Goal: Task Accomplishment & Management: Manage account settings

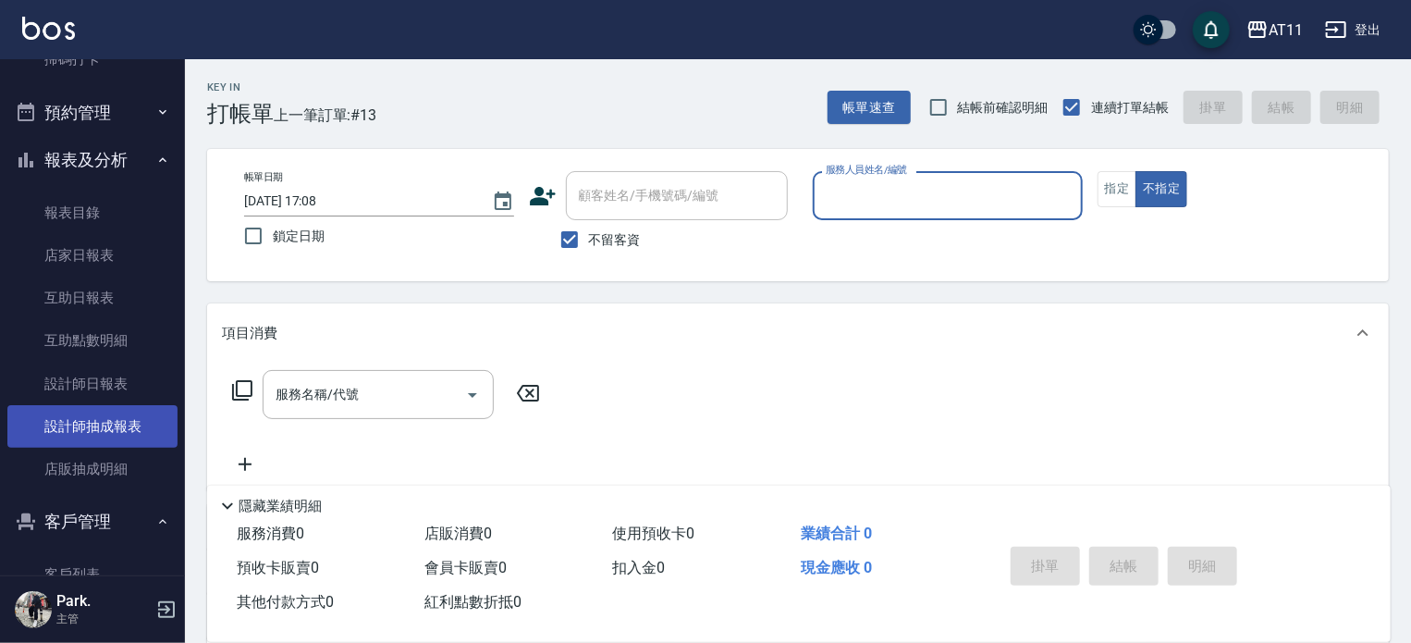
scroll to position [660, 0]
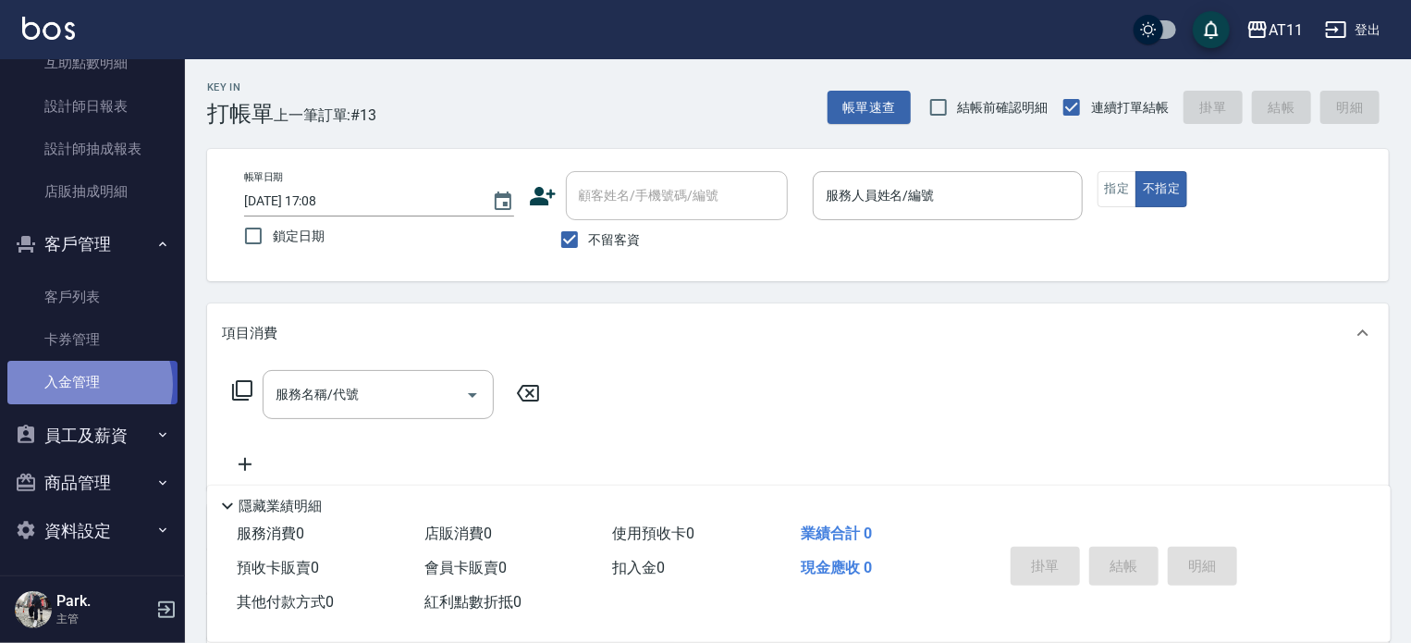
click at [86, 385] on link "入金管理" at bounding box center [92, 382] width 170 height 43
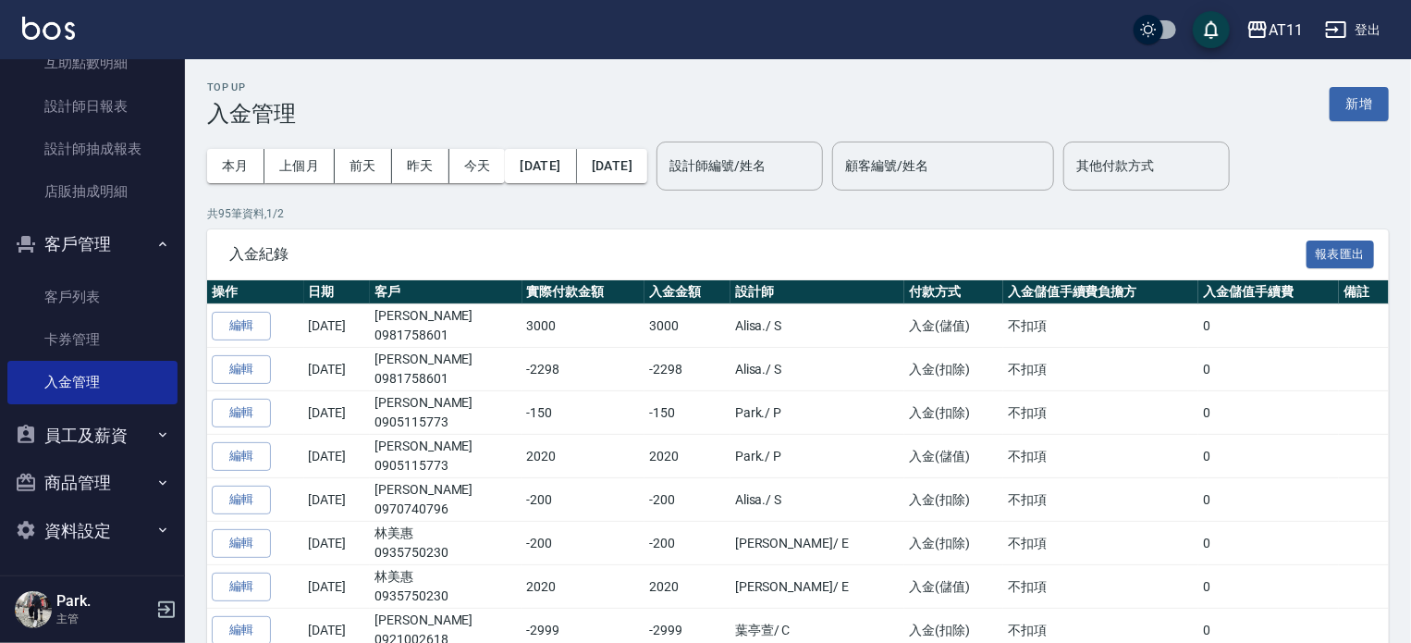
drag, startPoint x: 1359, startPoint y: 104, endPoint x: 1336, endPoint y: 96, distance: 23.4
click at [1358, 104] on button "新增" at bounding box center [1359, 104] width 59 height 34
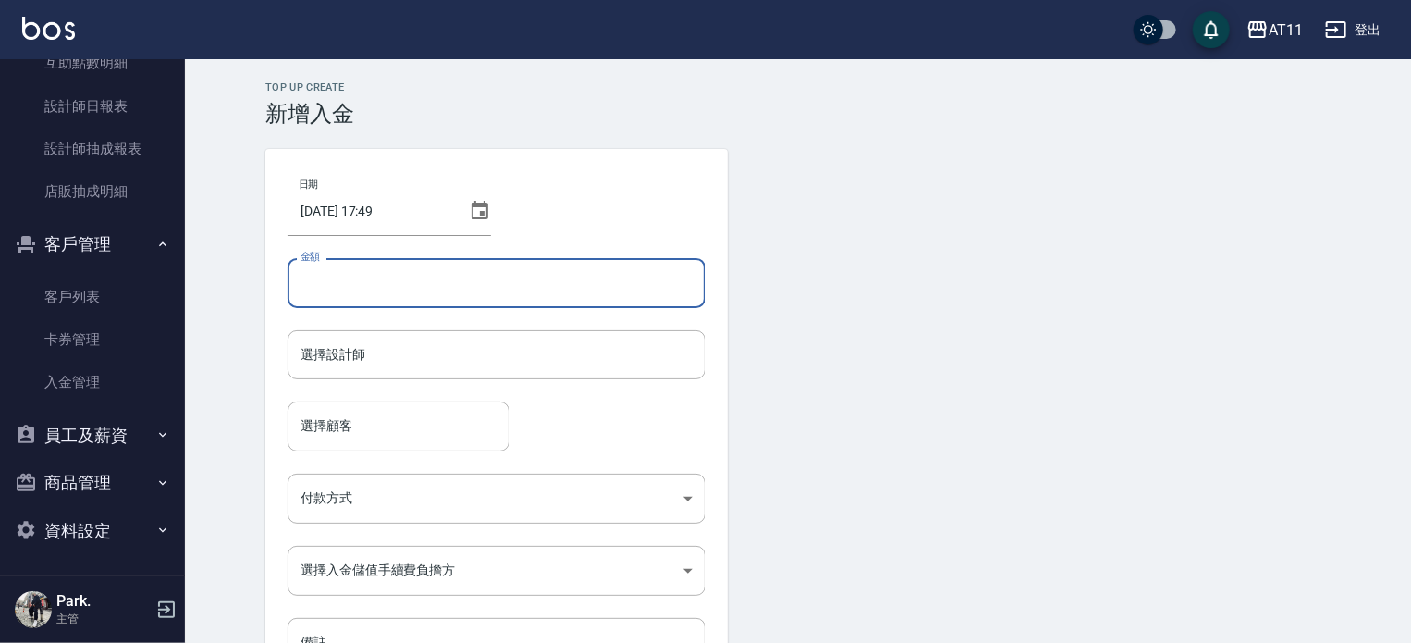
click at [375, 284] on input "金額" at bounding box center [497, 283] width 418 height 50
type input "-400"
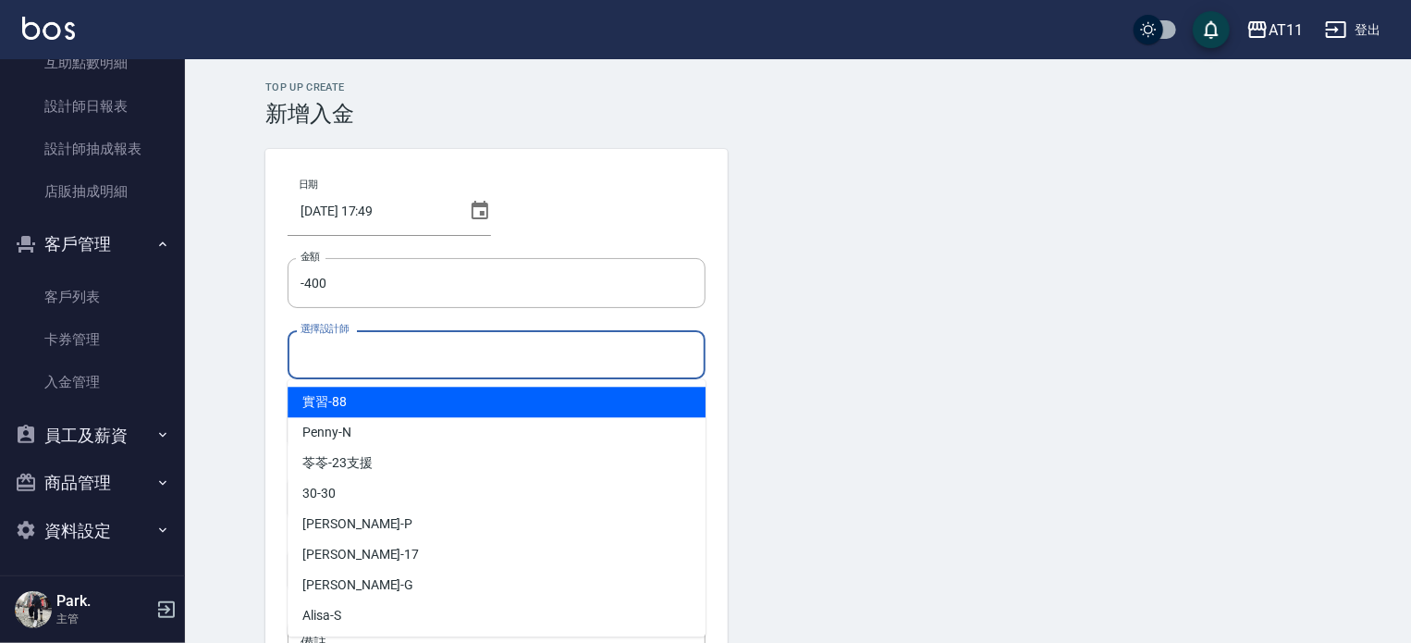
click at [338, 354] on input "選擇設計師" at bounding box center [496, 354] width 401 height 32
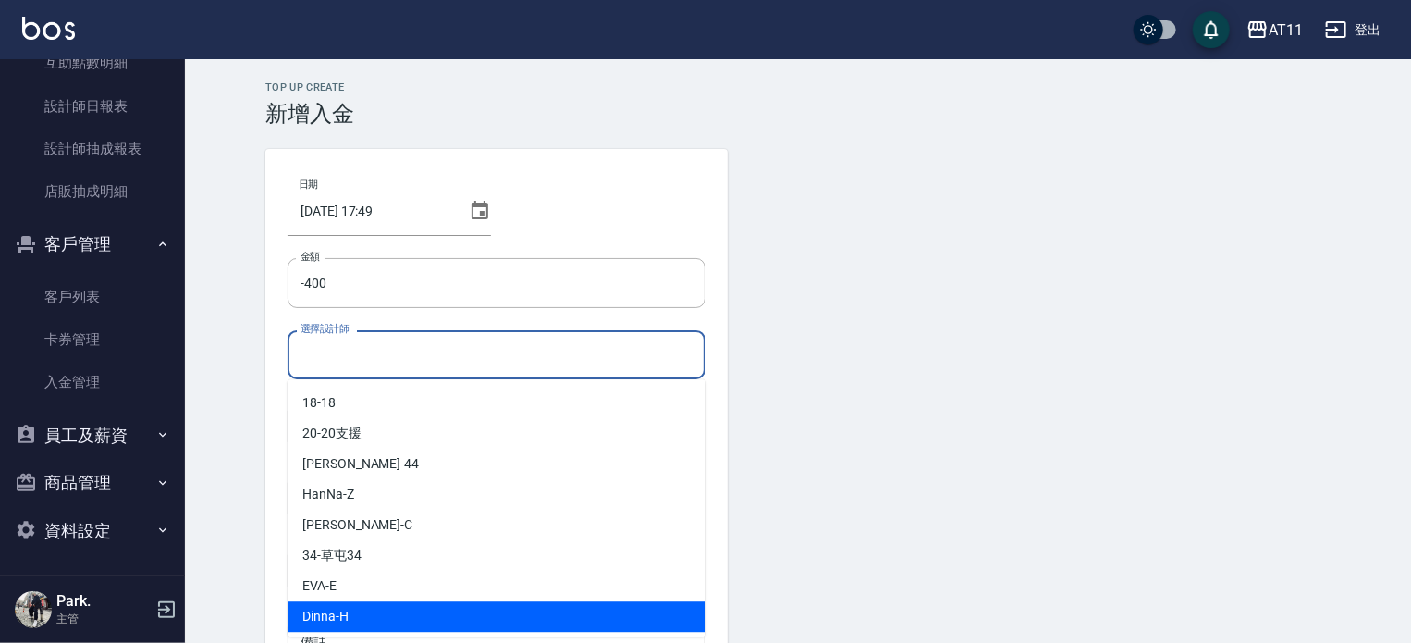
scroll to position [245, 0]
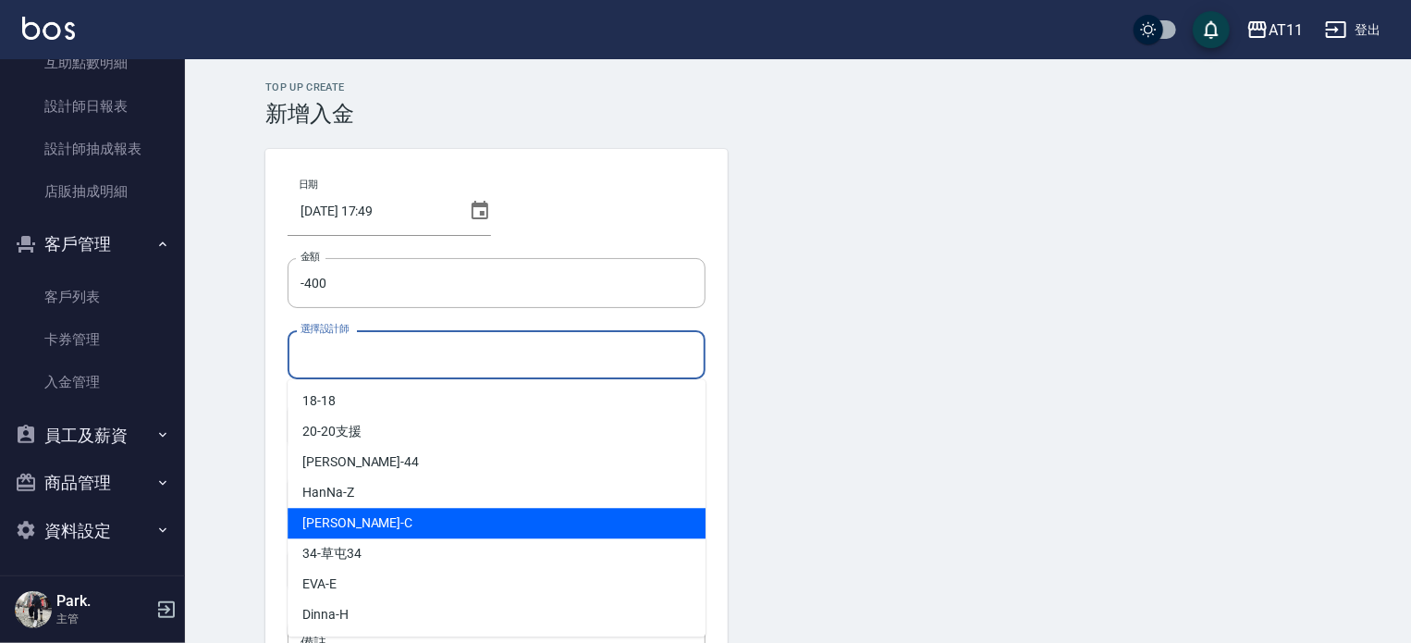
click at [373, 523] on div "[PERSON_NAME]" at bounding box center [497, 523] width 418 height 31
type input "[PERSON_NAME]"
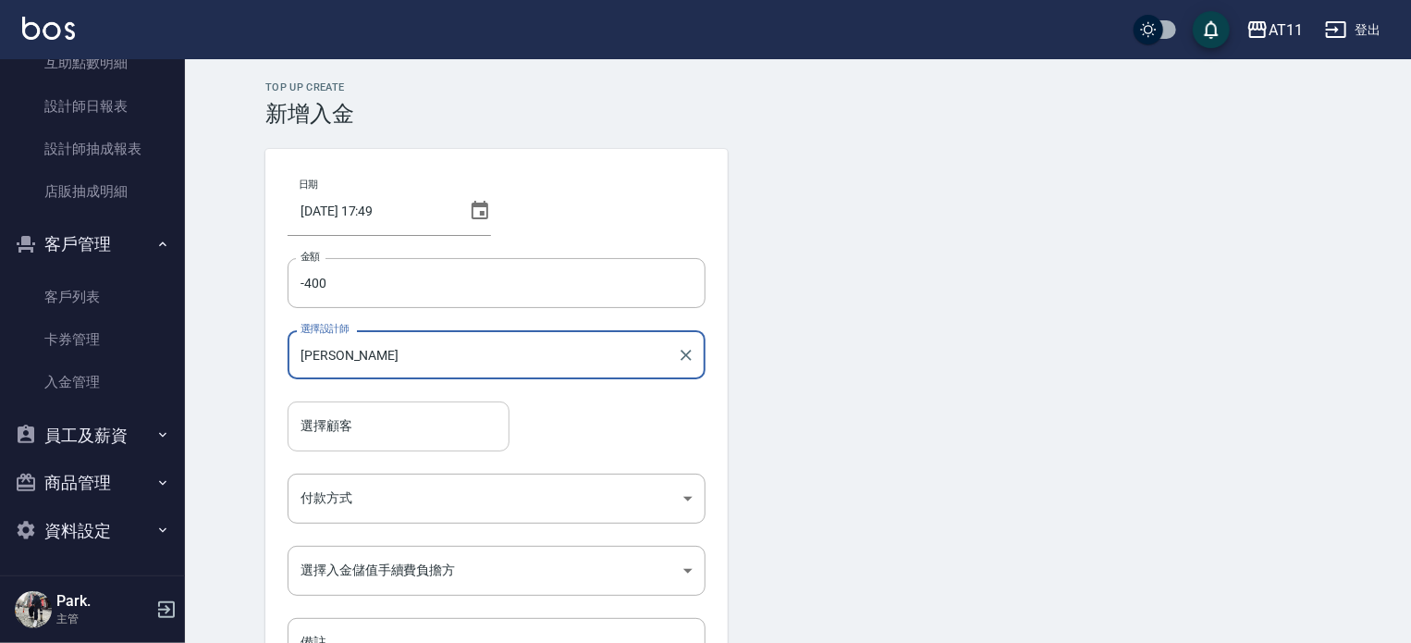
click at [340, 417] on input "選擇顧客" at bounding box center [398, 426] width 205 height 32
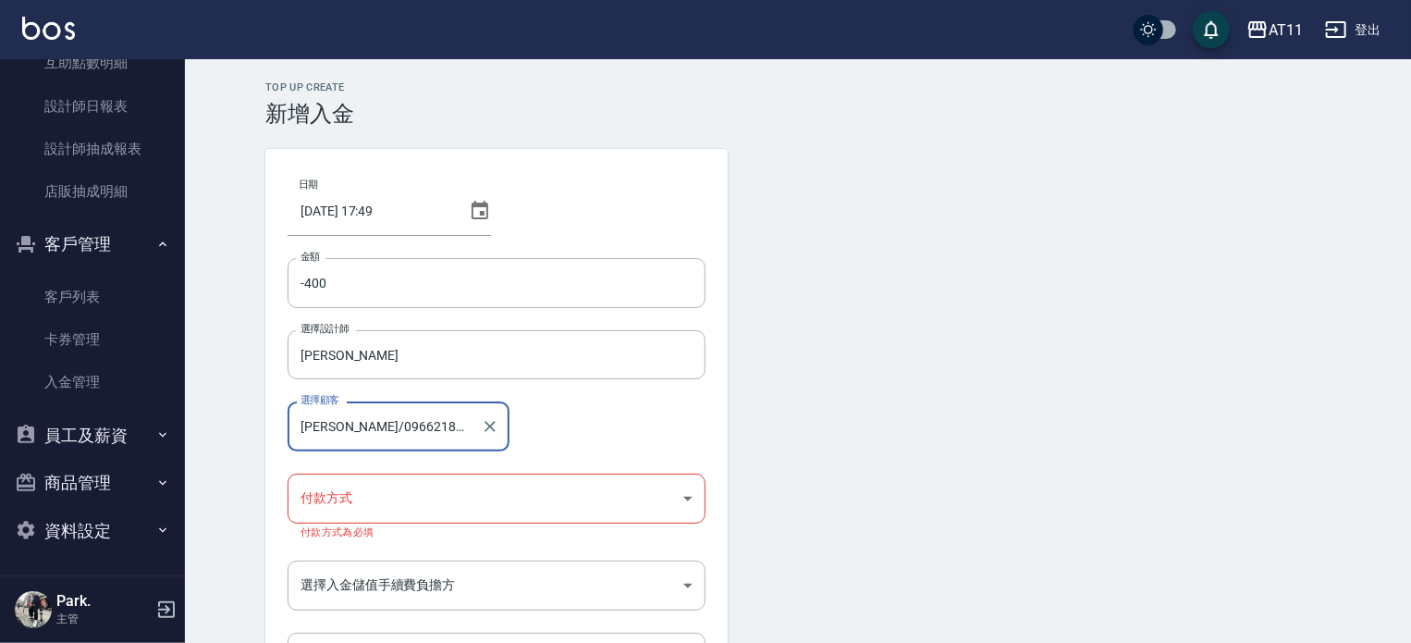
click at [411, 422] on input "[PERSON_NAME]/0966218738" at bounding box center [385, 426] width 178 height 32
drag, startPoint x: 427, startPoint y: 429, endPoint x: 318, endPoint y: 424, distance: 109.3
click at [318, 424] on input "[PERSON_NAME]/0966218738" at bounding box center [385, 426] width 178 height 32
click at [438, 415] on input "[PERSON_NAME]/0966218738" at bounding box center [385, 426] width 178 height 32
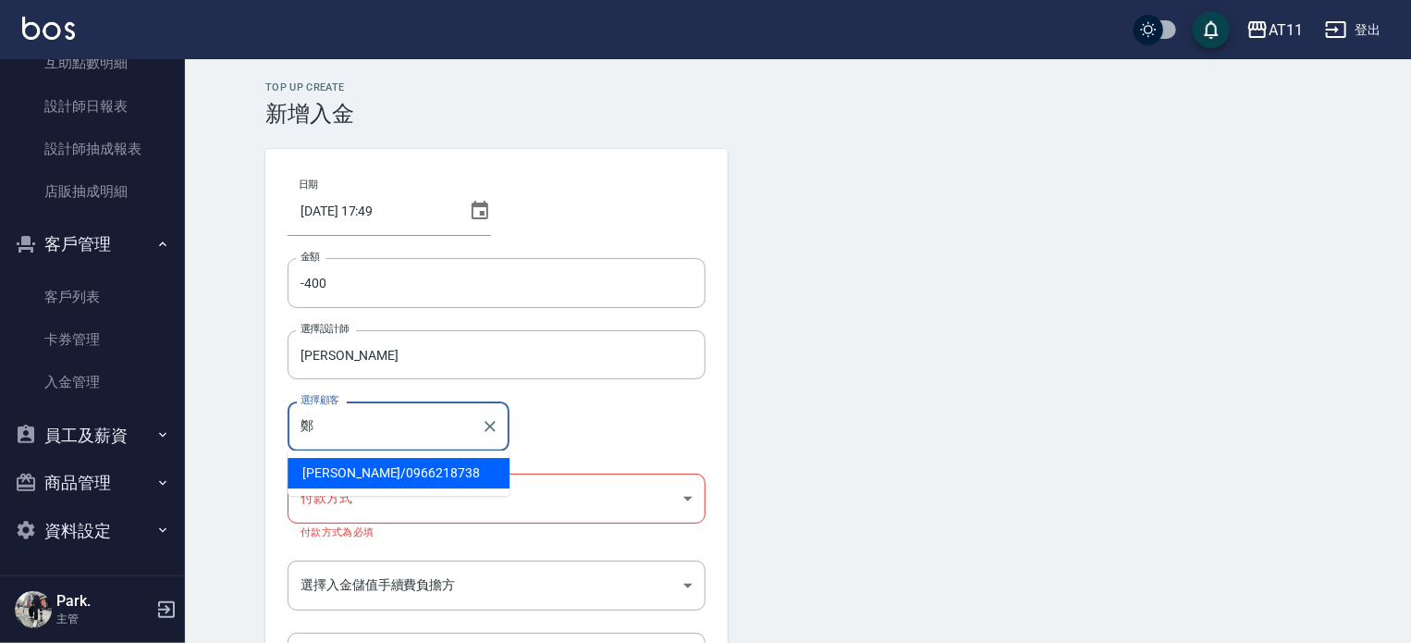
type input "[PERSON_NAME]/0966218738"
click at [483, 430] on icon "Clear" at bounding box center [490, 426] width 18 height 18
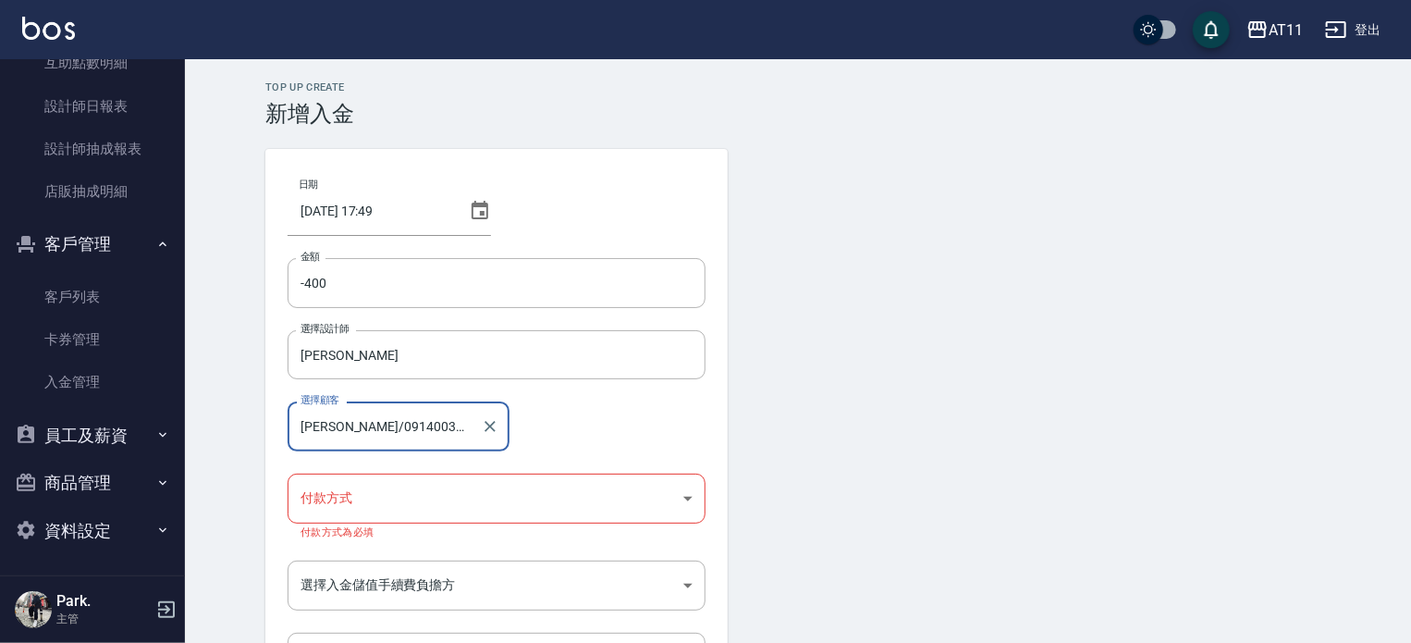
type input "[PERSON_NAME]/0914003590"
click at [301, 483] on body "AT11 登出 櫃檯作業 打帳單 帳單列表 現金收支登錄 材料自購登錄 每日結帳 排班表 現場電腦打卡 掃碼打卡 預約管理 預約管理 單日預約紀錄 單週預約紀…" at bounding box center [705, 391] width 1411 height 782
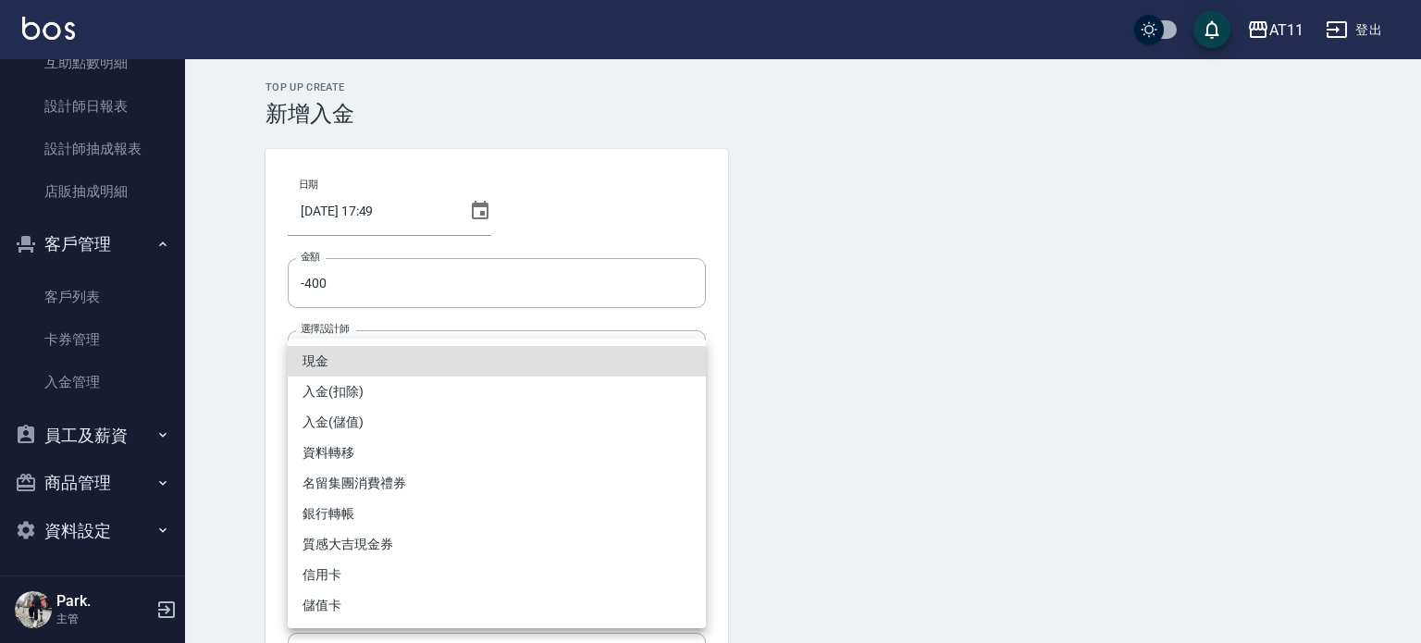
click at [388, 388] on li "入金(扣除)" at bounding box center [497, 391] width 418 height 31
type input "入金(扣除)"
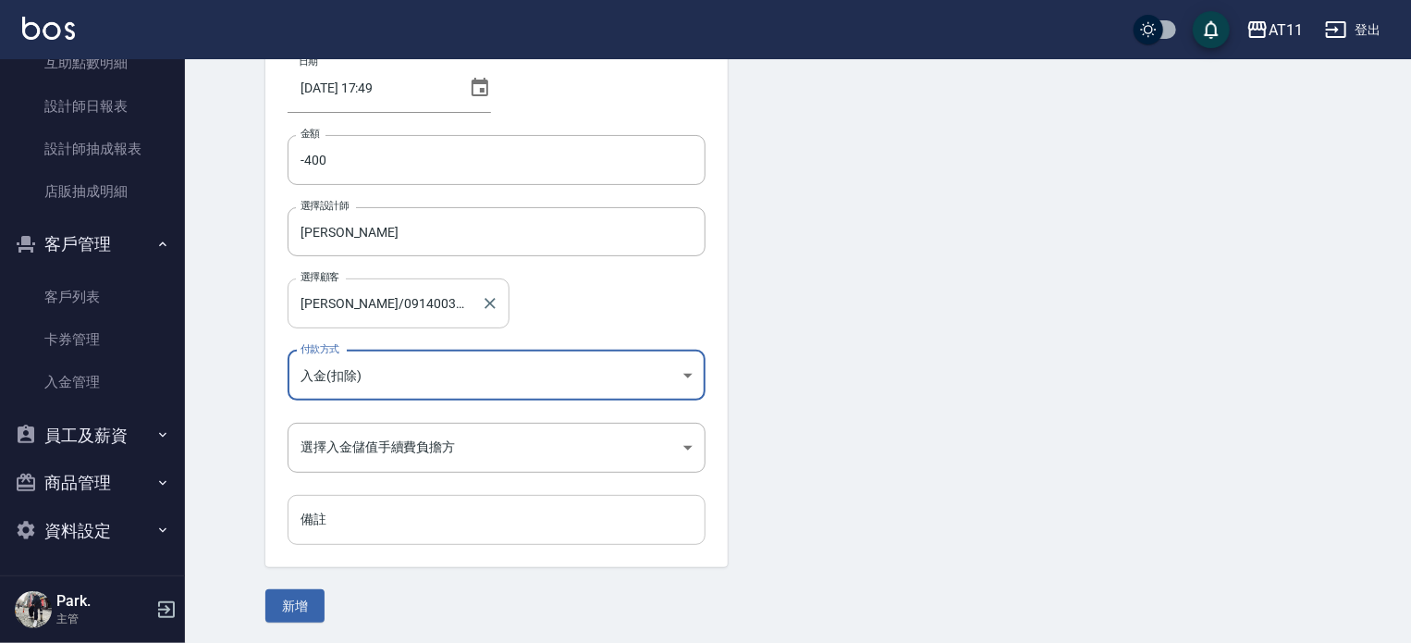
scroll to position [125, 0]
click at [357, 469] on body "AT11 登出 櫃檯作業 打帳單 帳單列表 現金收支登錄 材料自購登錄 每日結帳 排班表 現場電腦打卡 掃碼打卡 預約管理 預約管理 單日預約紀錄 單週預約紀…" at bounding box center [705, 259] width 1411 height 768
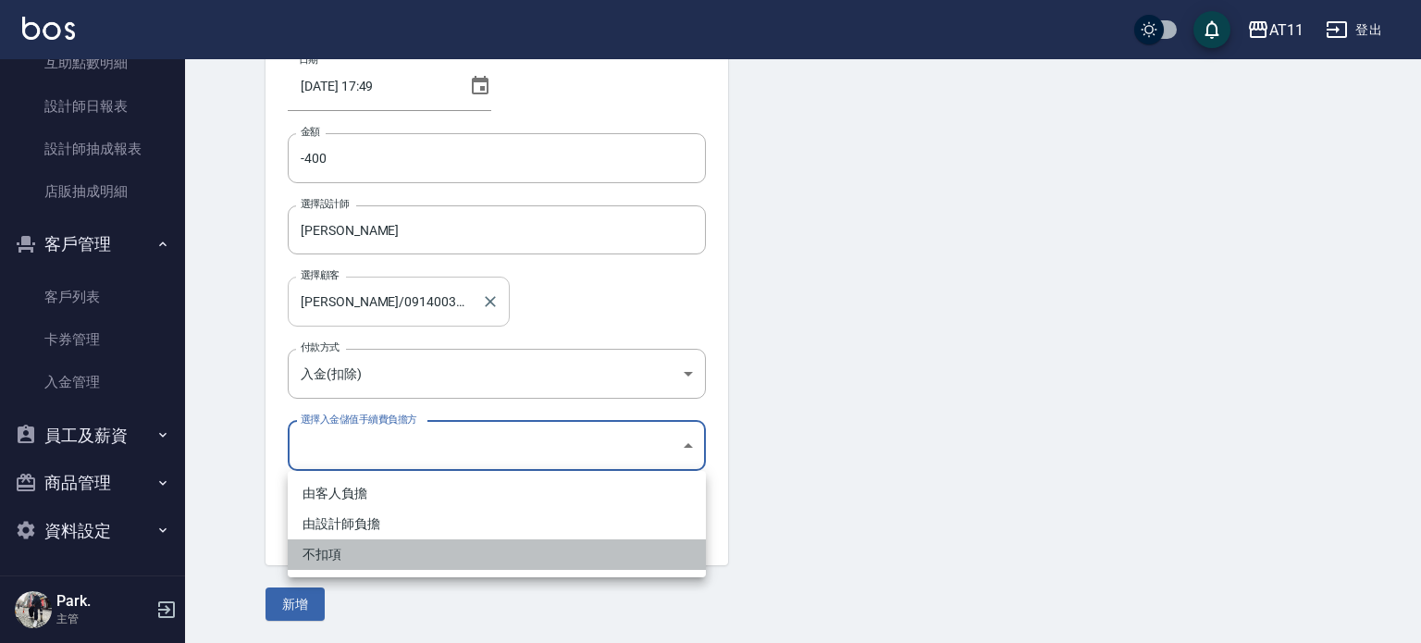
click at [322, 554] on li "不扣項" at bounding box center [497, 554] width 418 height 31
type input "WITHOUTHANDLINGFEE"
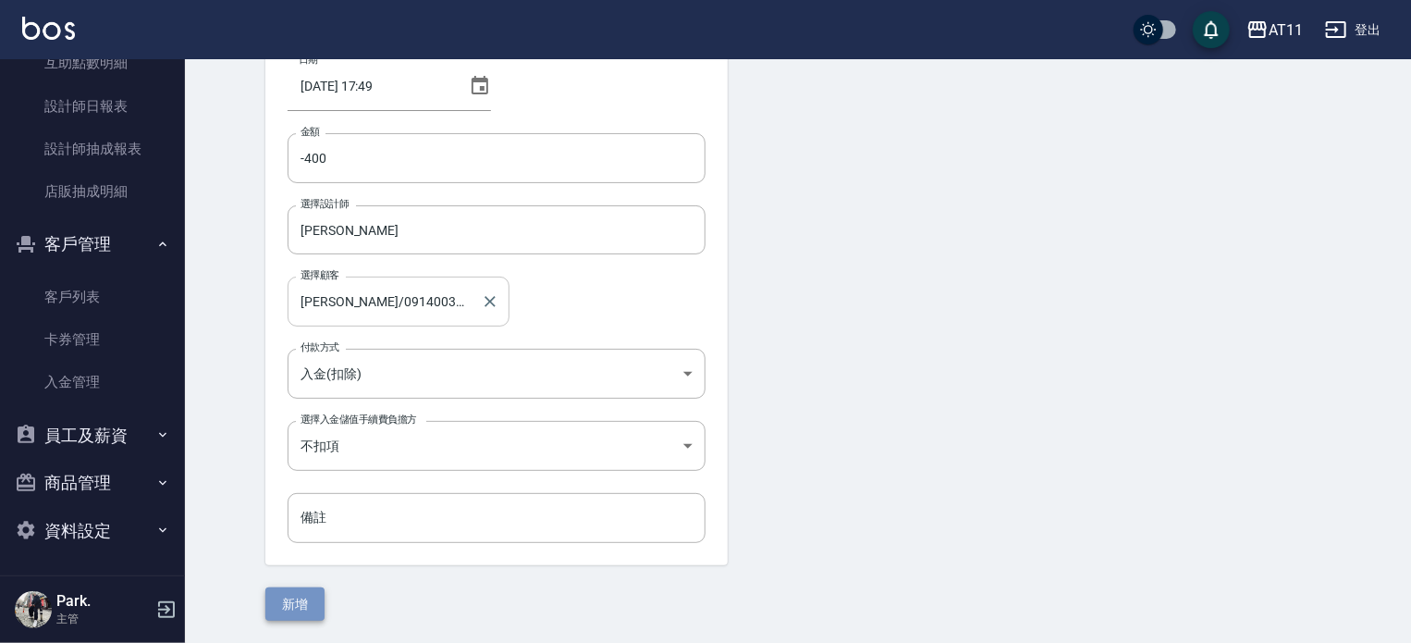
click at [307, 599] on button "新增" at bounding box center [294, 604] width 59 height 34
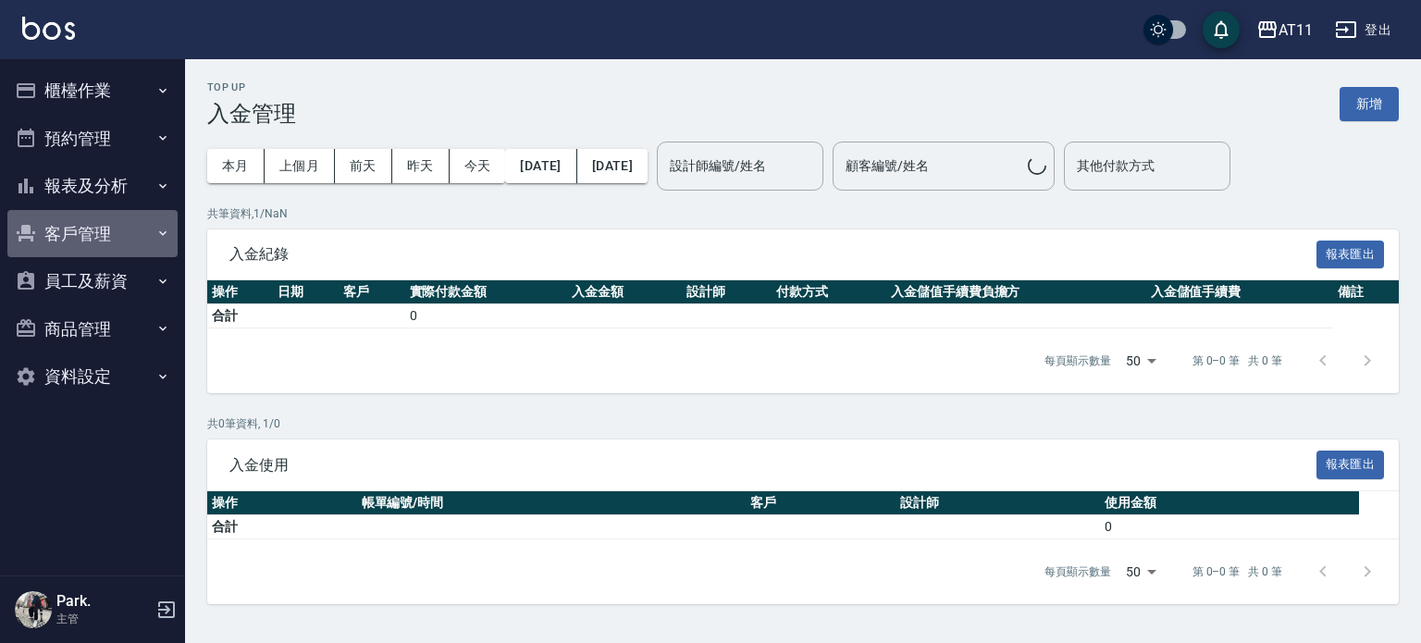
click at [111, 210] on button "客戶管理" at bounding box center [92, 234] width 170 height 48
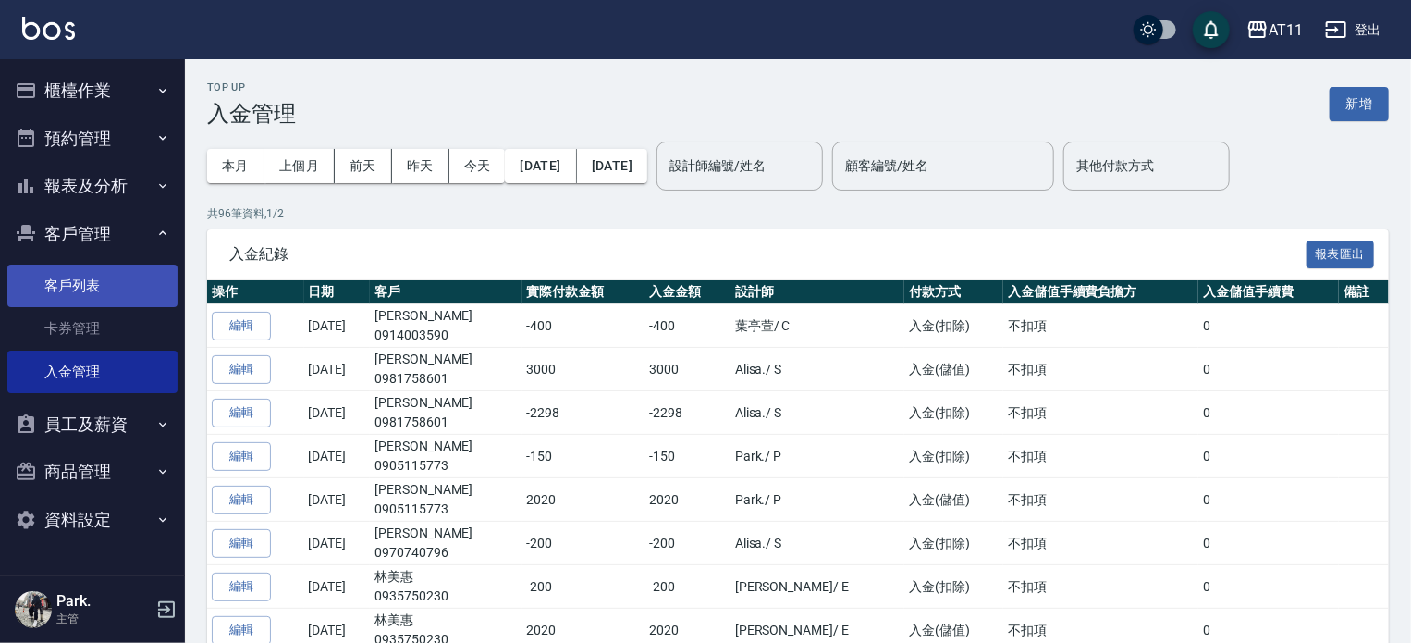
click at [102, 295] on link "客戶列表" at bounding box center [92, 286] width 170 height 43
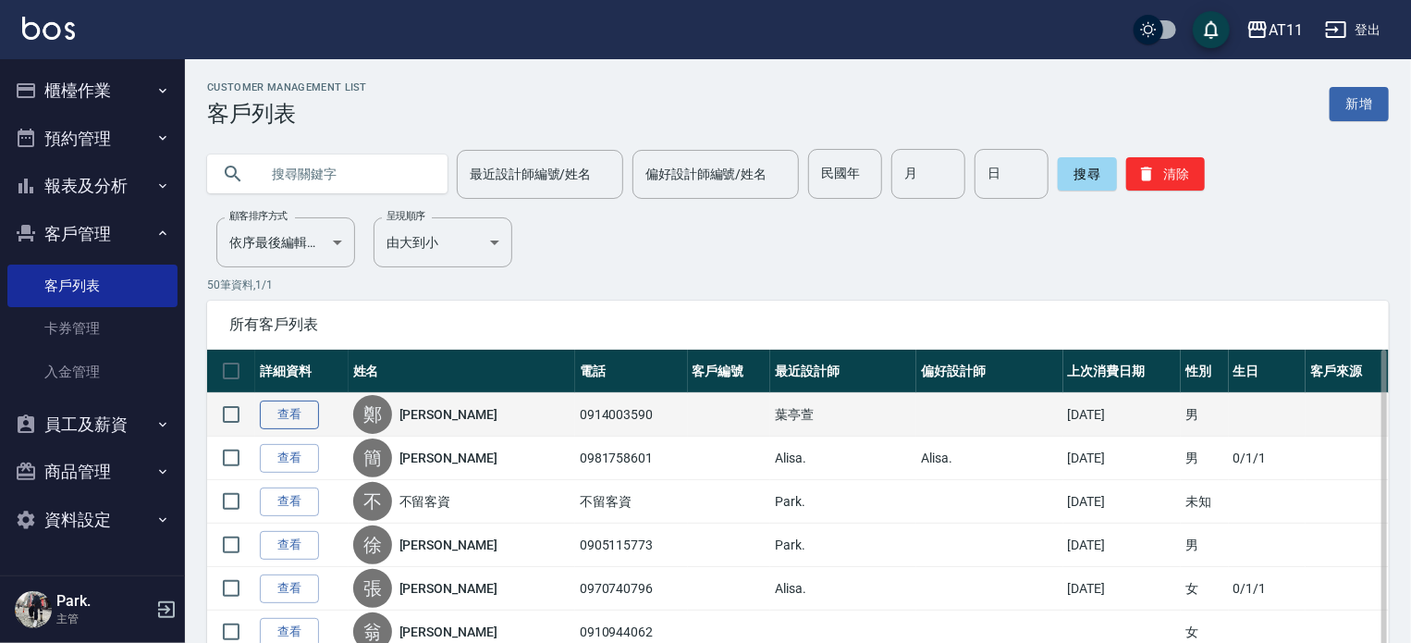
click at [278, 423] on link "查看" at bounding box center [289, 414] width 59 height 29
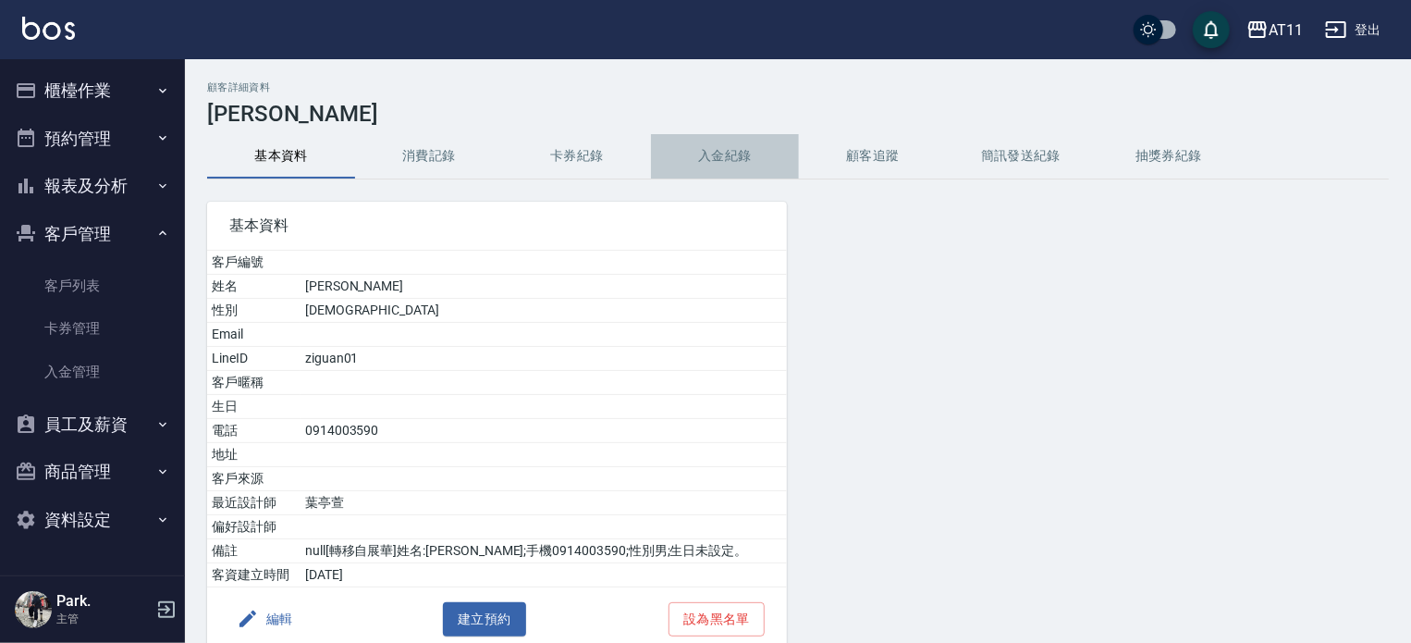
click at [735, 147] on button "入金紀錄" at bounding box center [725, 156] width 148 height 44
